Goal: Navigation & Orientation: Understand site structure

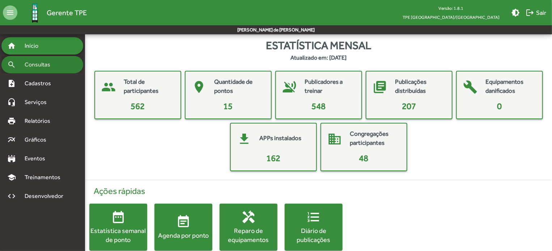
click at [27, 70] on div "search Consultas" at bounding box center [42, 64] width 82 height 17
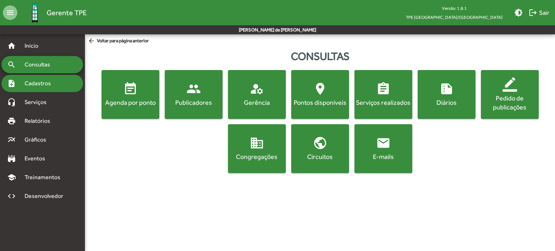
click at [27, 85] on span "Cadastros" at bounding box center [40, 83] width 40 height 9
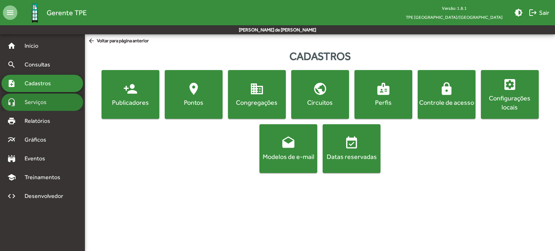
click at [31, 98] on span "Serviços" at bounding box center [38, 102] width 36 height 9
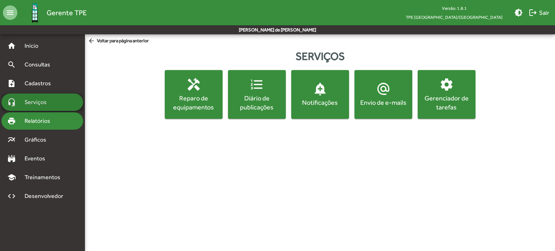
click at [33, 115] on div "print Relatórios" at bounding box center [42, 120] width 82 height 17
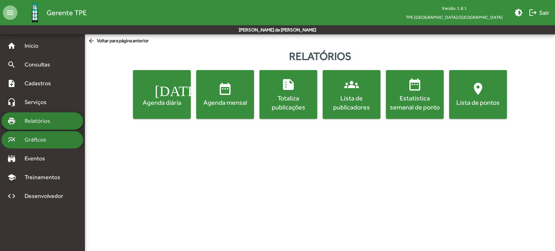
click at [37, 136] on span "Gráficos" at bounding box center [38, 140] width 36 height 9
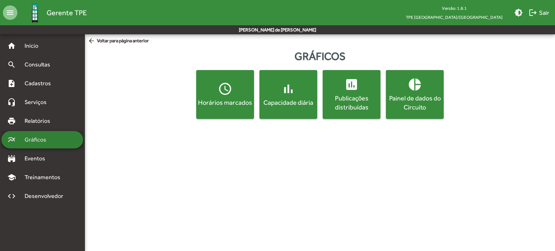
click at [39, 149] on mat-accordion "home Início search Consultas note_add Cadastros headset_mic Serviços print Rela…" at bounding box center [42, 121] width 82 height 168
